Goal: Task Accomplishment & Management: Manage account settings

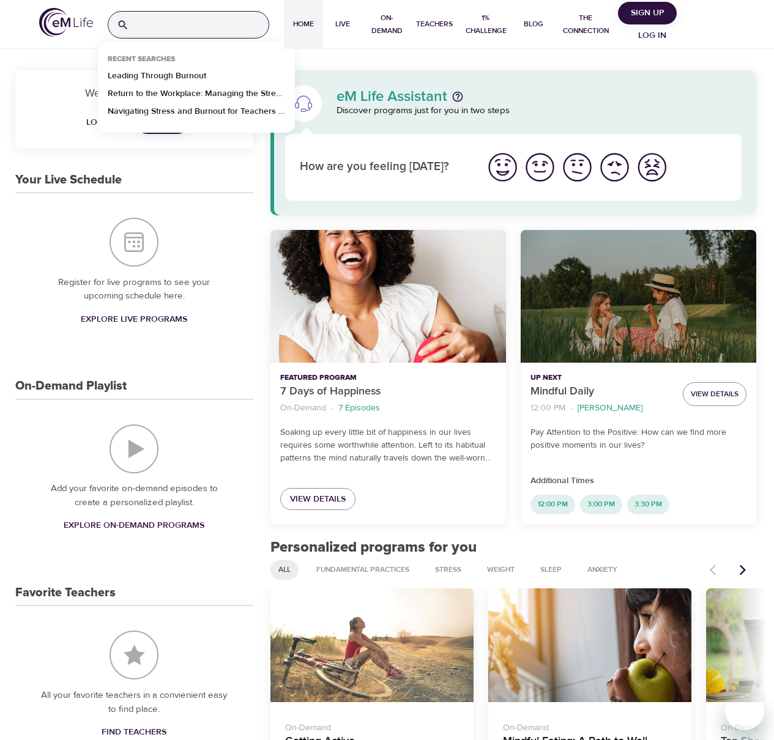
click at [159, 22] on input "search" at bounding box center [201, 25] width 135 height 26
type input "qs"
click at [164, 76] on p "QuitSmart ™ Mindfully" at bounding box center [148, 79] width 81 height 18
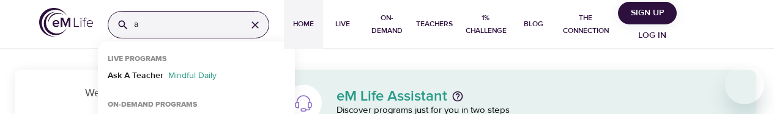
click at [159, 18] on input "a" at bounding box center [185, 25] width 103 height 26
drag, startPoint x: 146, startPoint y: 29, endPoint x: 125, endPoint y: 28, distance: 20.9
click at [125, 28] on div "a" at bounding box center [189, 25] width 162 height 28
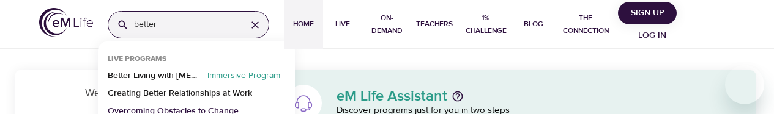
type input "better"
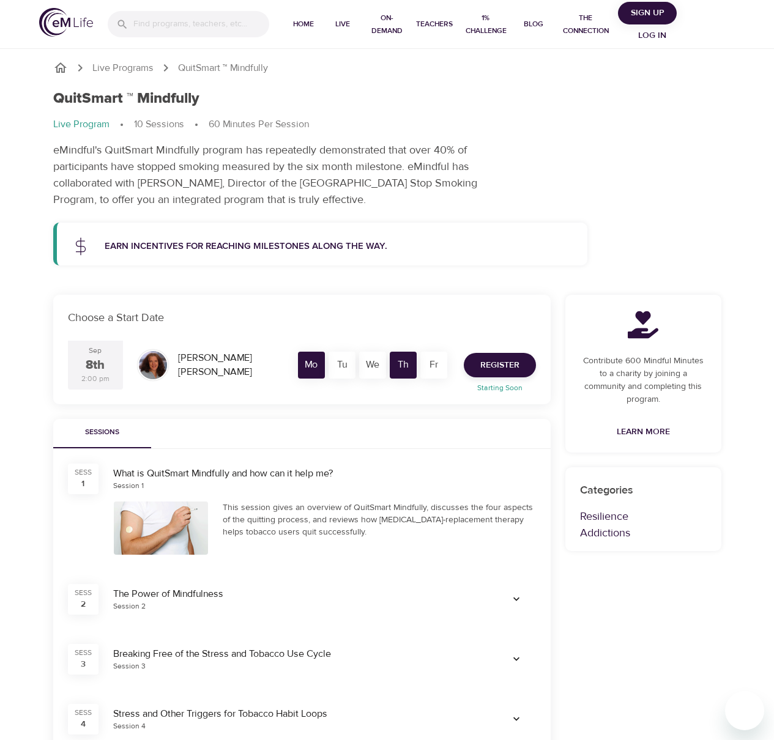
click at [318, 92] on div "QuitSmart ™ Mindfully" at bounding box center [387, 99] width 668 height 18
click at [648, 38] on span "Log in" at bounding box center [652, 35] width 49 height 15
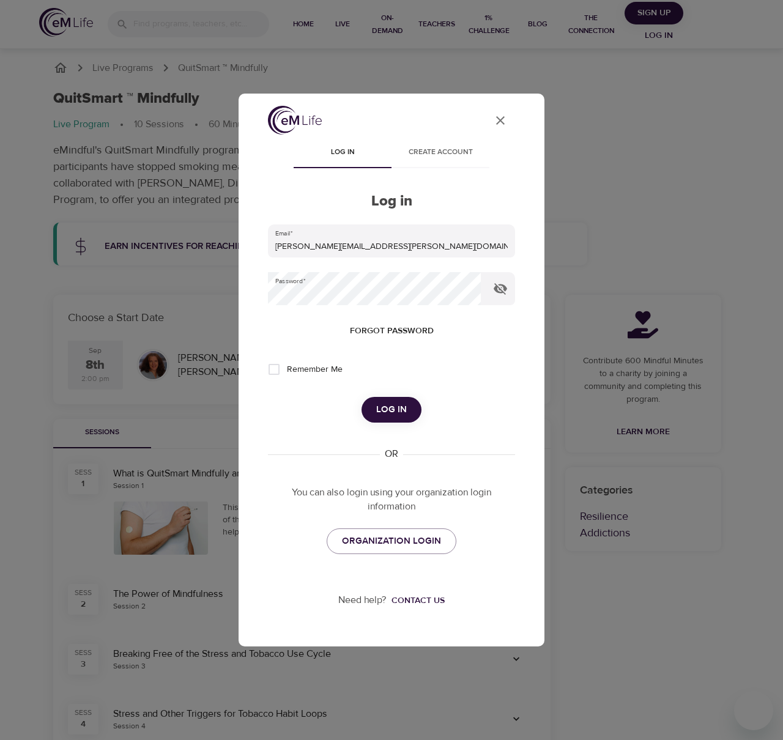
click at [374, 406] on button "Log in" at bounding box center [392, 410] width 60 height 26
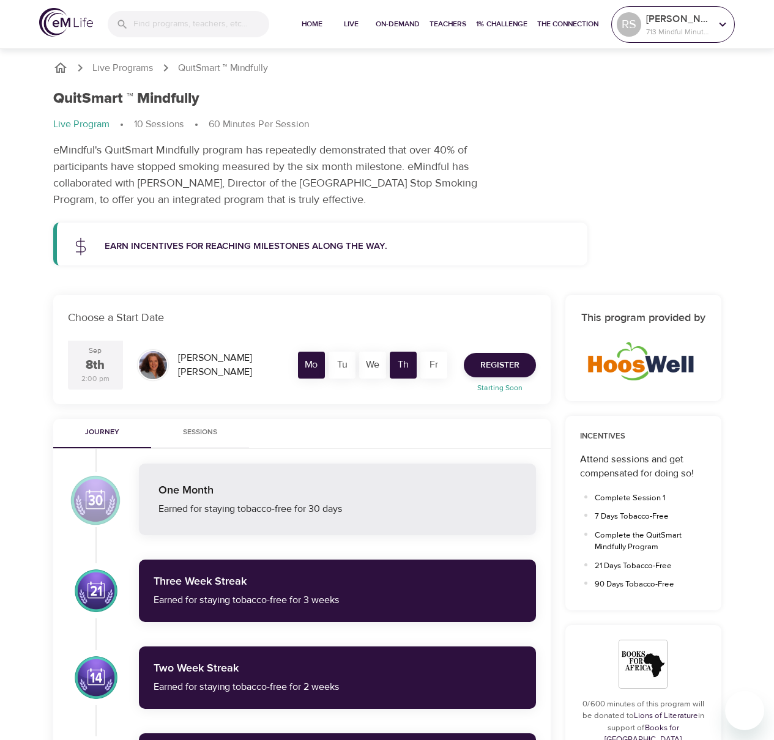
click at [666, 37] on p "713 Mindful Minutes" at bounding box center [678, 31] width 65 height 11
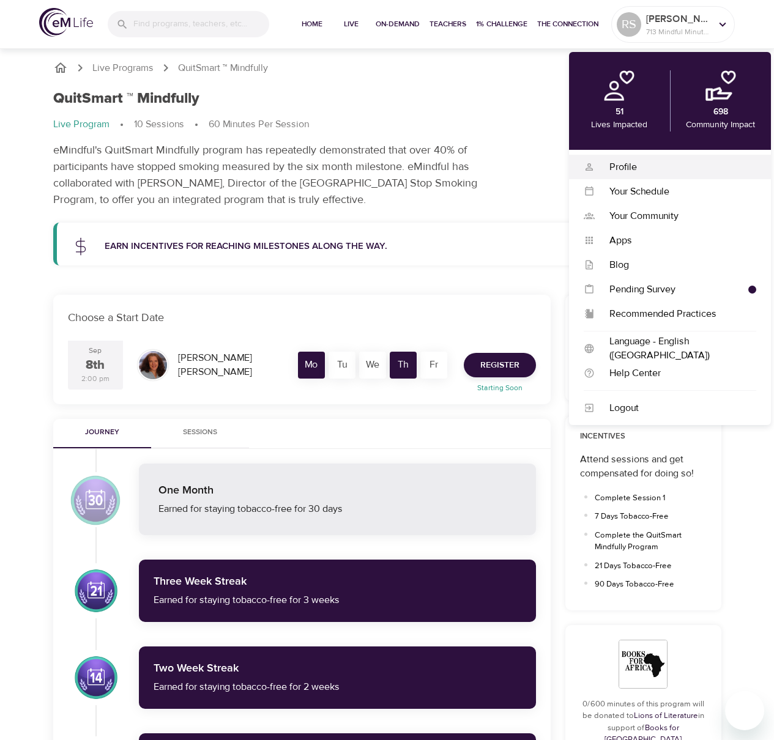
click at [639, 166] on div "Profile" at bounding box center [676, 167] width 162 height 14
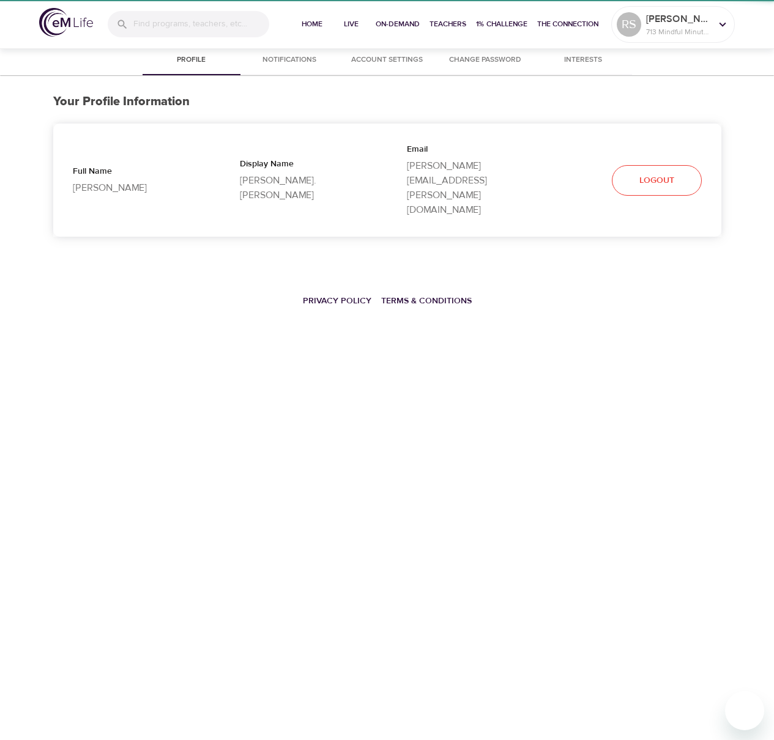
select select "10"
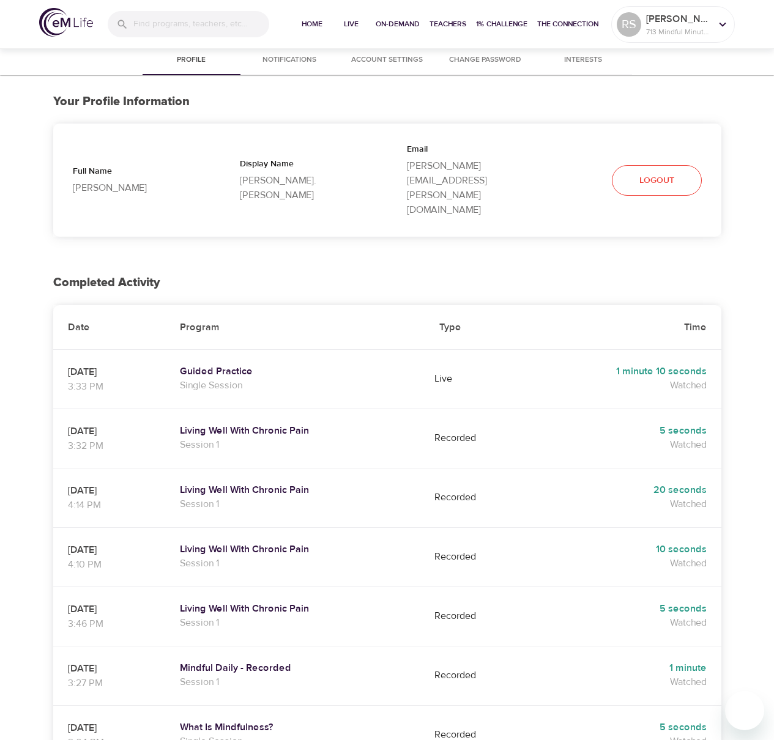
click at [375, 61] on span "Account Settings" at bounding box center [387, 60] width 83 height 13
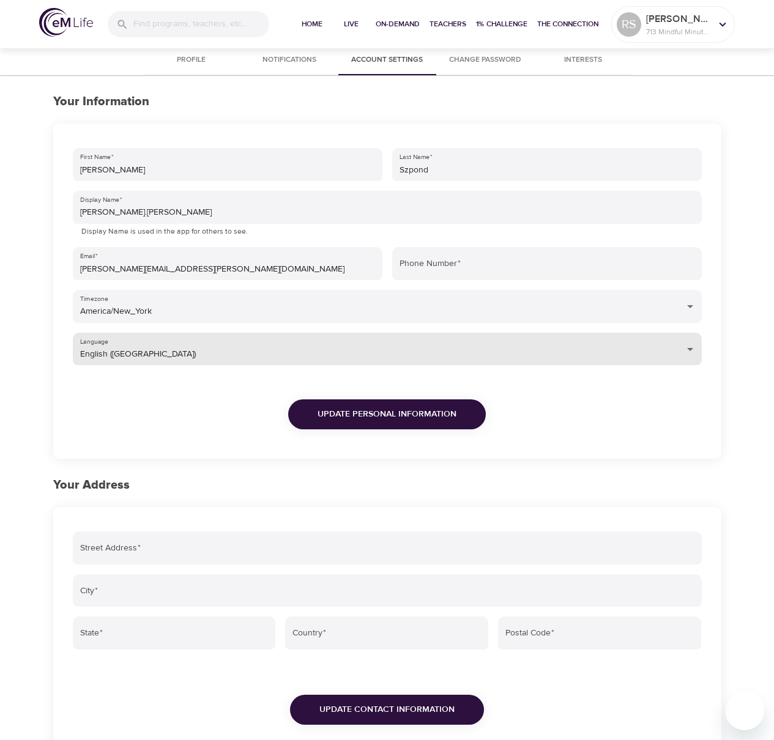
click at [143, 349] on body "Home Live On-Demand Teachers 1% Challenge The Connection RS roland.szpond 713 M…" at bounding box center [387, 455] width 774 height 911
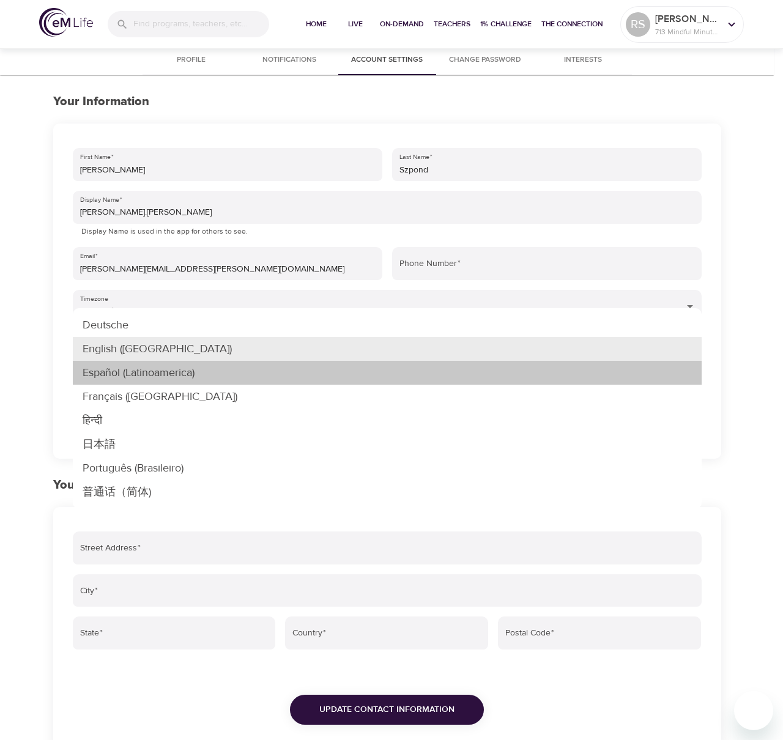
click at [158, 371] on li "Español (Latinoamerica)" at bounding box center [387, 373] width 629 height 24
type input "es-LA"
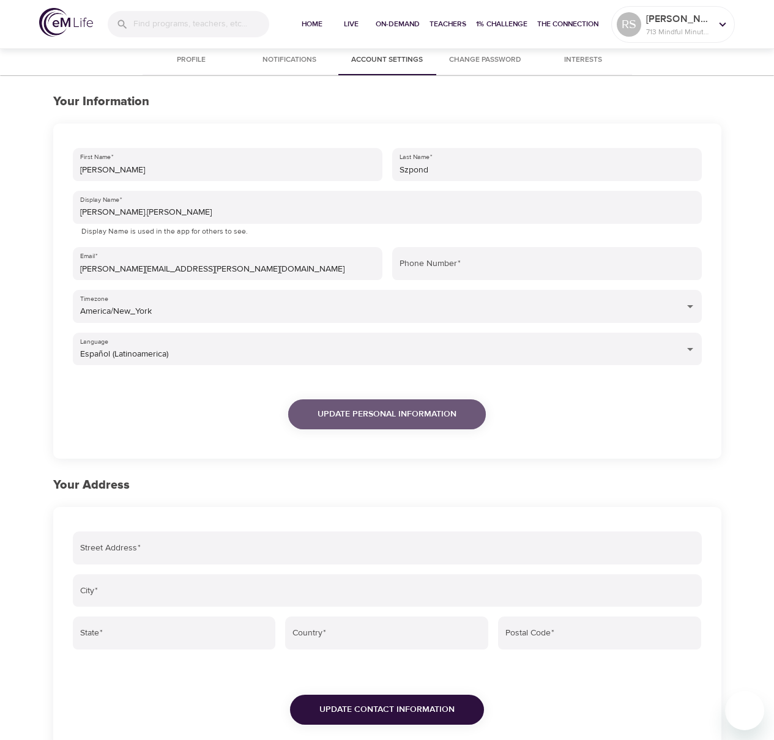
click at [317, 412] on button "Update Personal Information" at bounding box center [387, 415] width 198 height 30
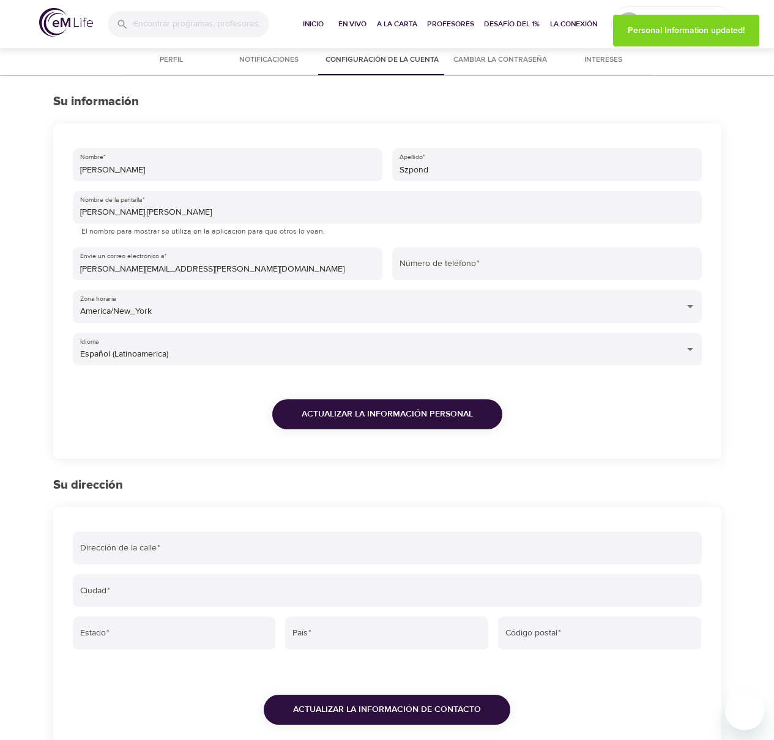
click at [75, 26] on img at bounding box center [66, 22] width 54 height 29
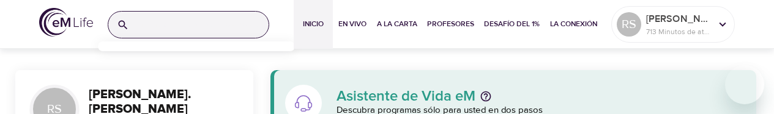
click at [173, 30] on input "search" at bounding box center [201, 25] width 135 height 26
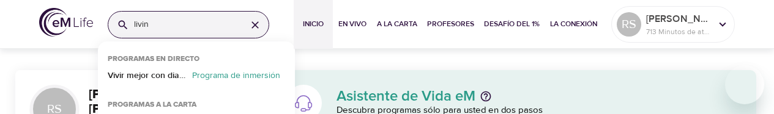
type input "livin"
click at [146, 75] on p "Vivir mejor con diabetes" at bounding box center [148, 79] width 80 height 18
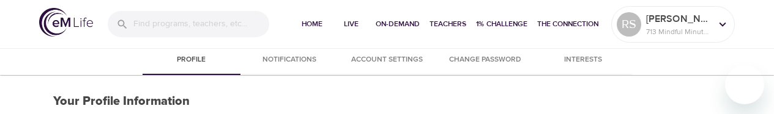
select select "10"
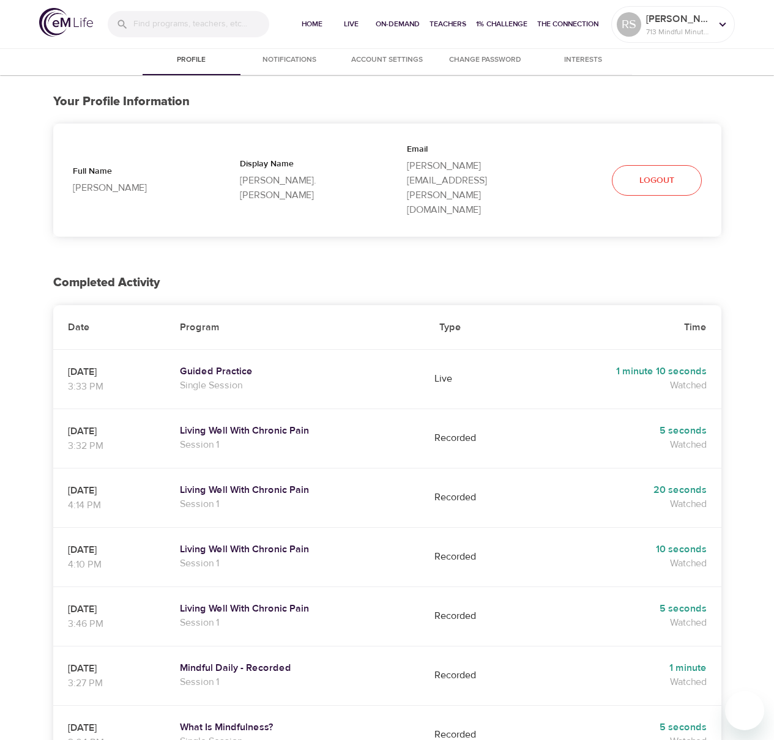
click at [412, 65] on span "Account Settings" at bounding box center [387, 60] width 83 height 13
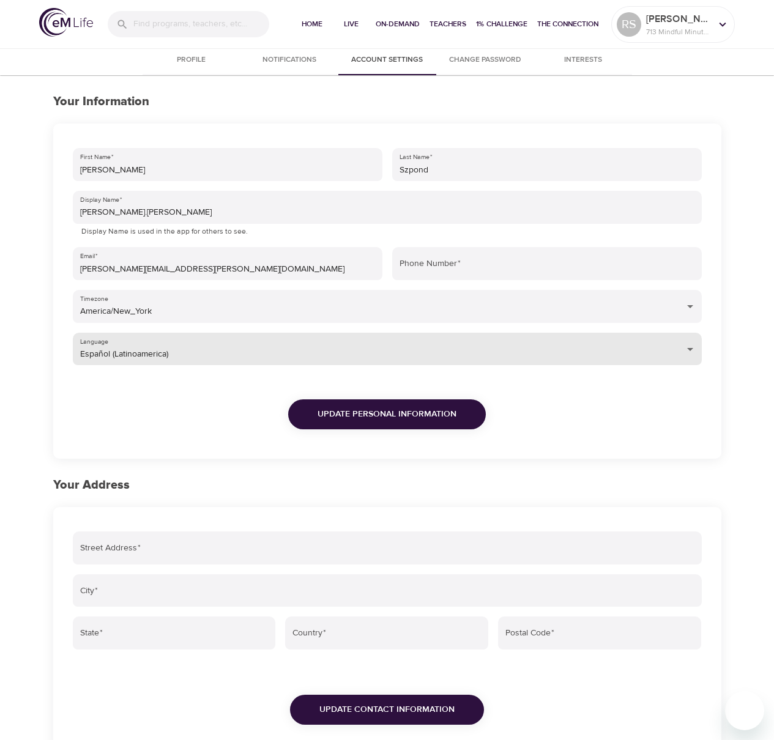
click at [167, 114] on body "Home Live On-Demand Teachers 1% Challenge The Connection [PERSON_NAME].[PERSON_…" at bounding box center [387, 455] width 774 height 911
